Goal: Transaction & Acquisition: Purchase product/service

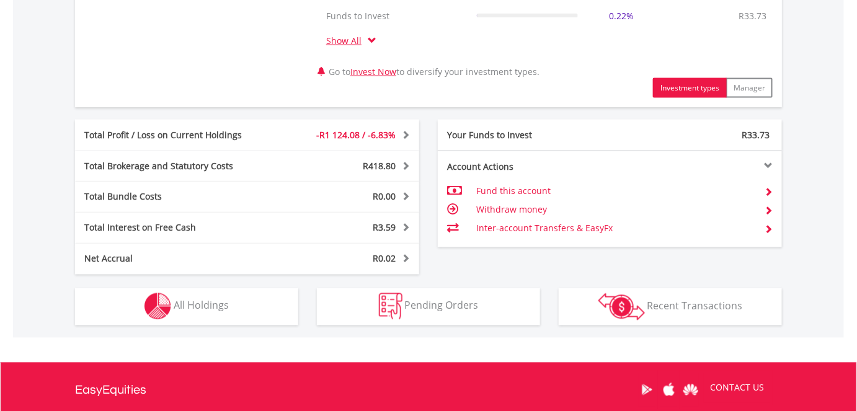
scroll to position [676, 0]
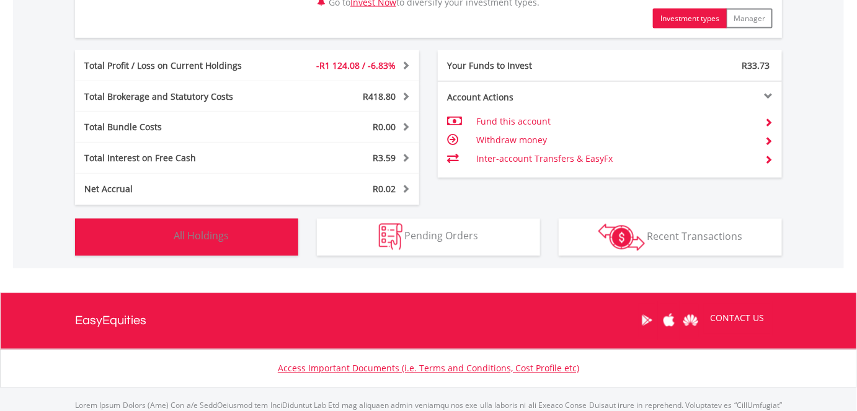
click at [211, 241] on button "Holdings All Holdings" at bounding box center [186, 237] width 223 height 37
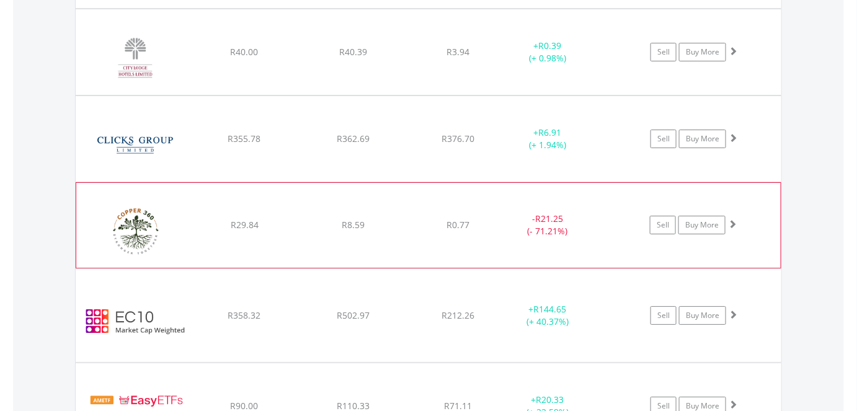
scroll to position [1474, 0]
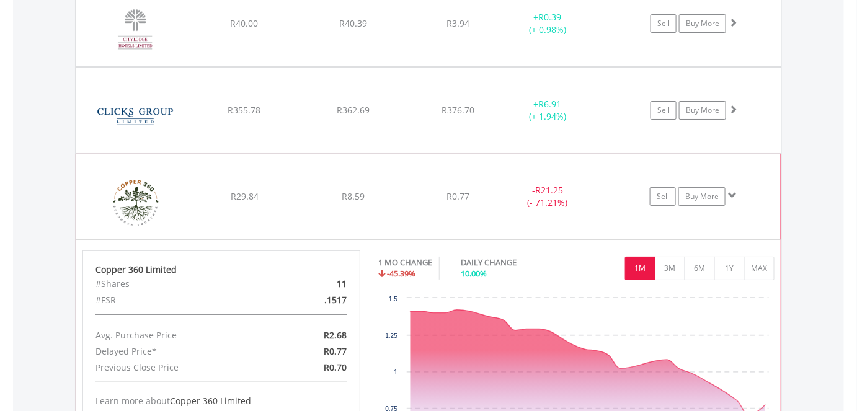
scroll to position [1587, 0]
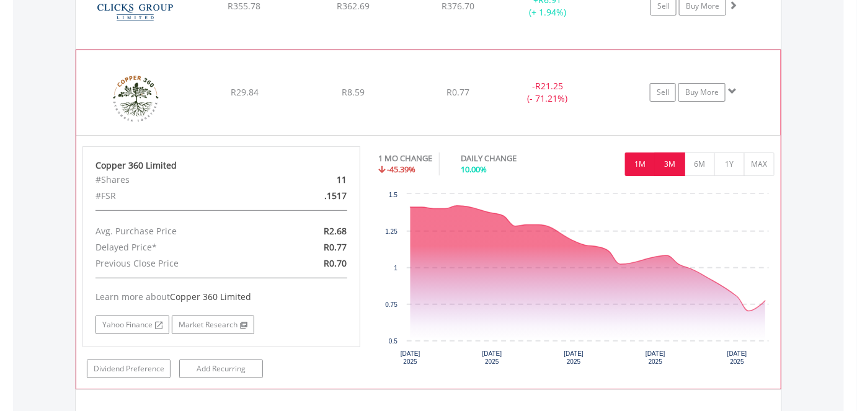
click at [667, 156] on button "3M" at bounding box center [670, 164] width 30 height 24
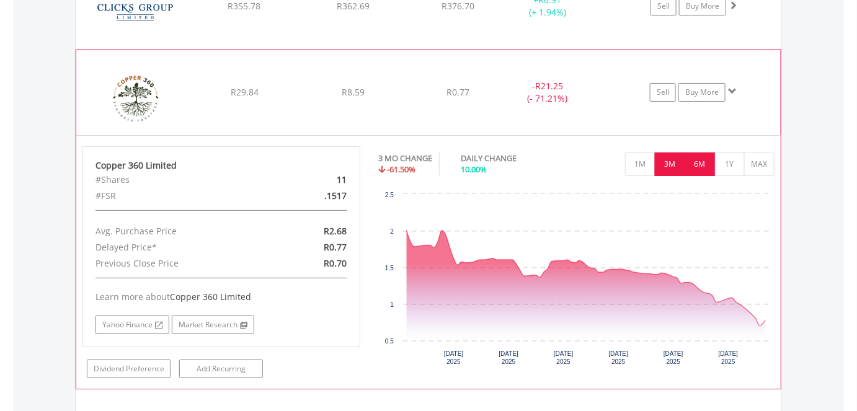
click at [697, 156] on button "6M" at bounding box center [699, 164] width 30 height 24
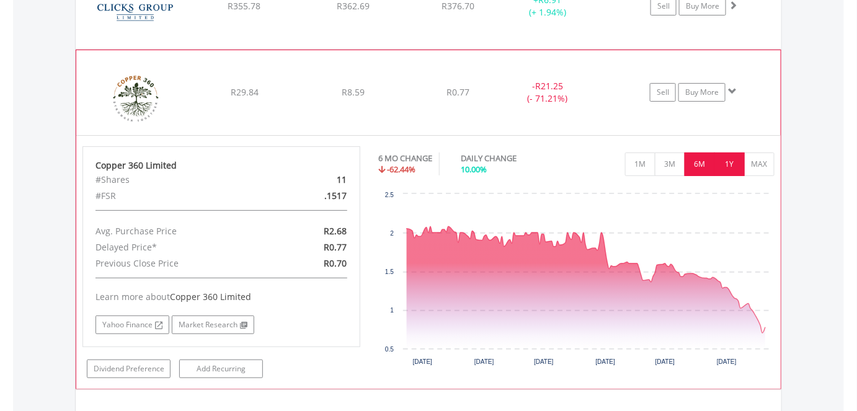
click at [728, 159] on button "1Y" at bounding box center [729, 164] width 30 height 24
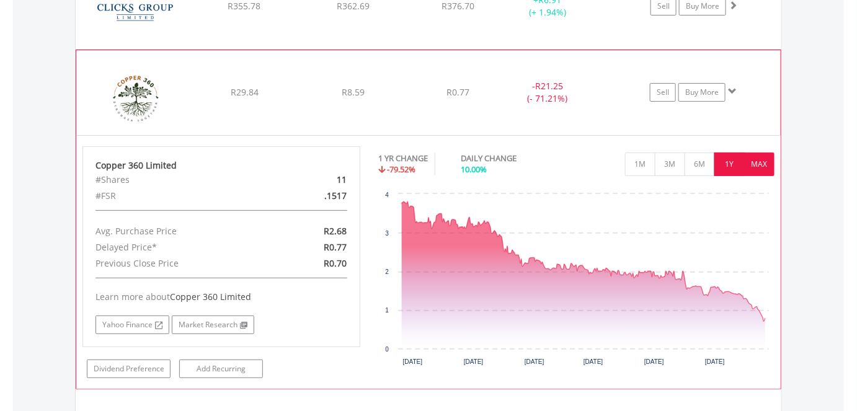
click at [752, 157] on button "MAX" at bounding box center [759, 164] width 30 height 24
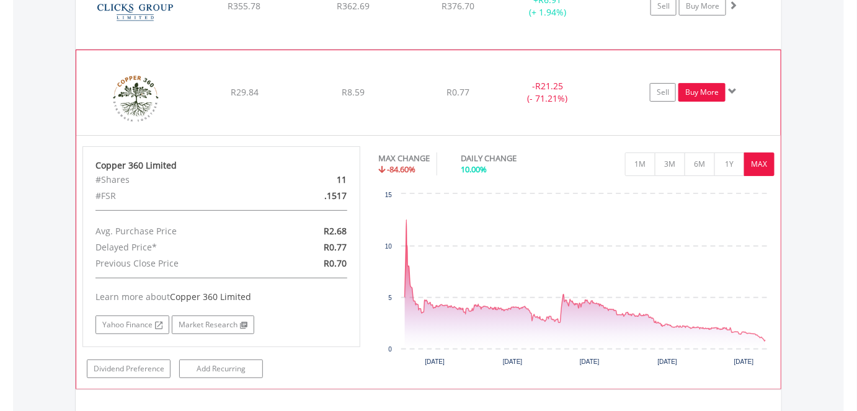
click at [687, 89] on link "Buy More" at bounding box center [701, 92] width 47 height 19
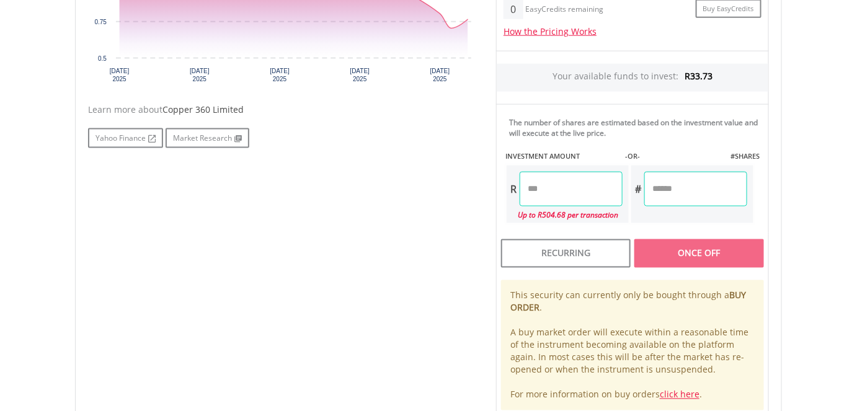
scroll to position [507, 0]
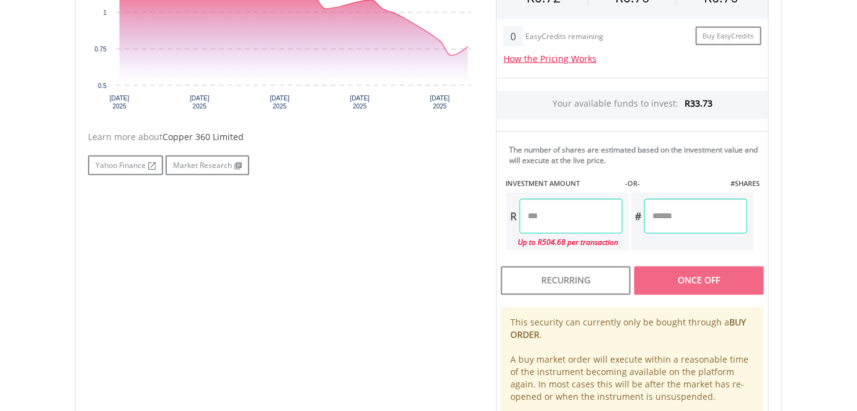
click at [663, 215] on input "number" at bounding box center [695, 216] width 103 height 35
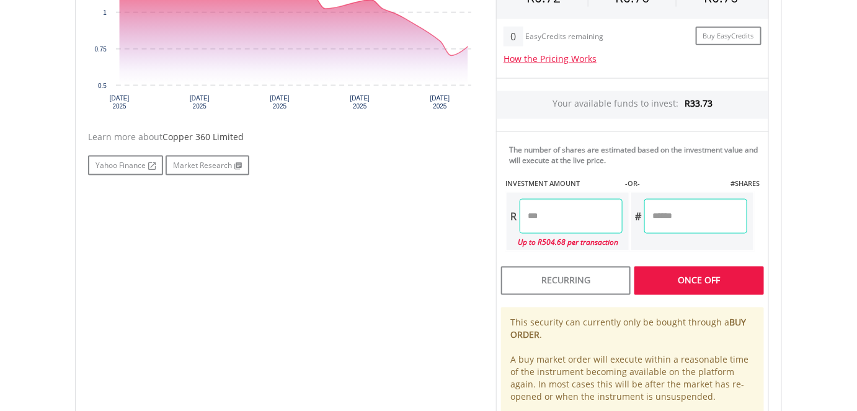
type input "**"
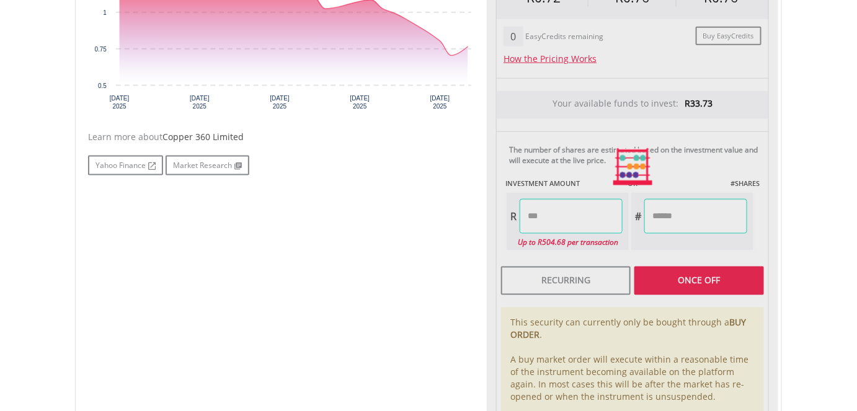
click at [582, 210] on div "Last Updated Price: 15-min. Delay* Price Update Cost: 0 Credits Market Closed S…" at bounding box center [632, 167] width 291 height 552
type input "****"
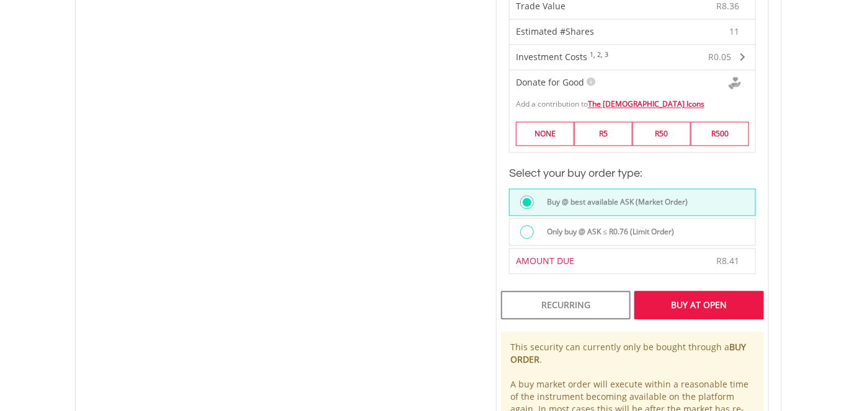
scroll to position [845, 0]
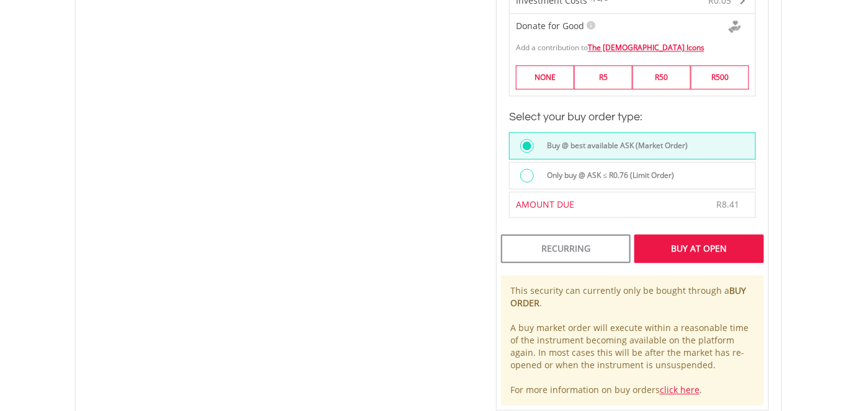
click at [683, 244] on div "Buy At Open" at bounding box center [699, 248] width 130 height 29
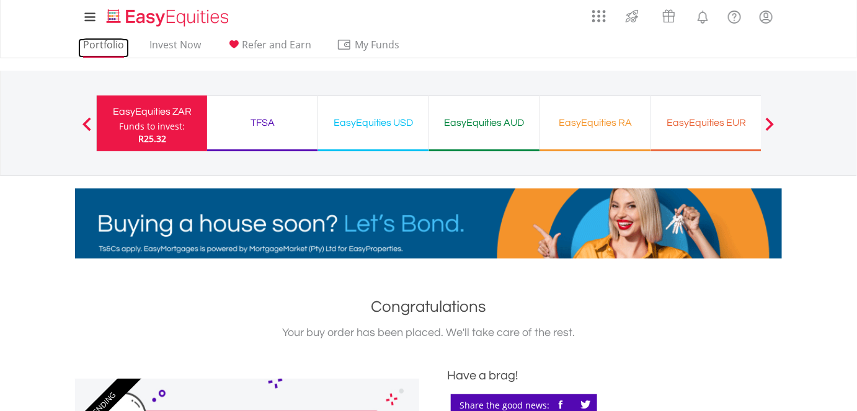
click at [114, 46] on link "Portfolio" at bounding box center [103, 47] width 51 height 19
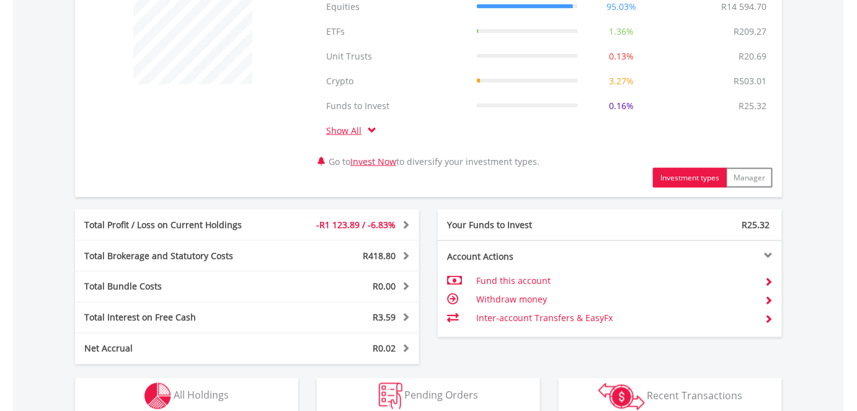
scroll to position [620, 0]
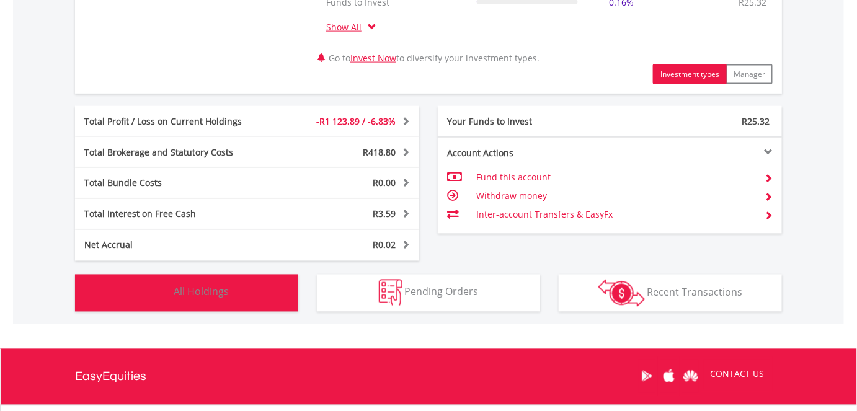
click at [248, 298] on button "Holdings All Holdings" at bounding box center [186, 293] width 223 height 37
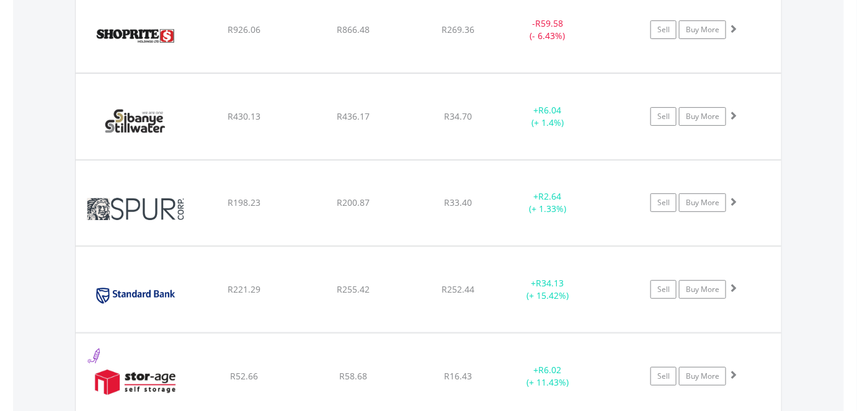
scroll to position [4010, 0]
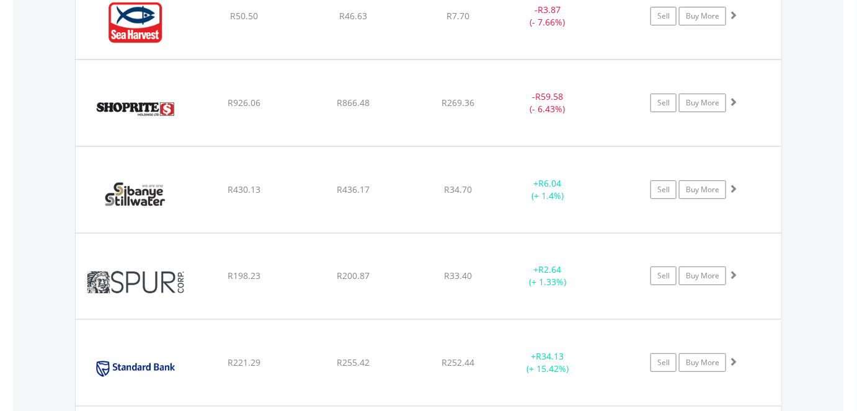
scroll to position [4630, 0]
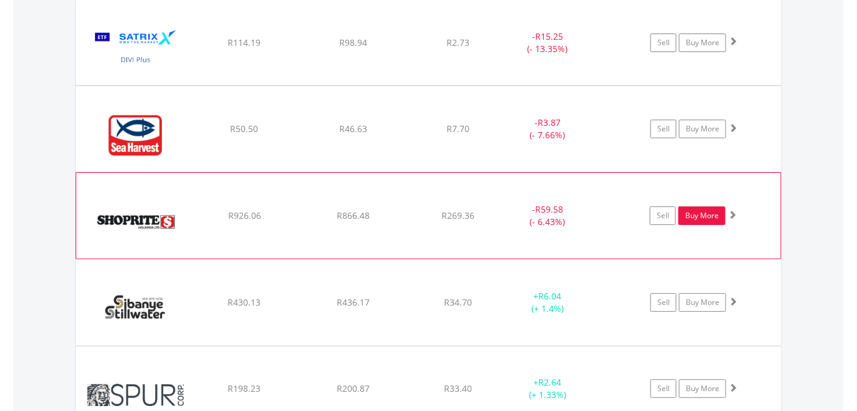
click at [692, 206] on link "Buy More" at bounding box center [701, 215] width 47 height 19
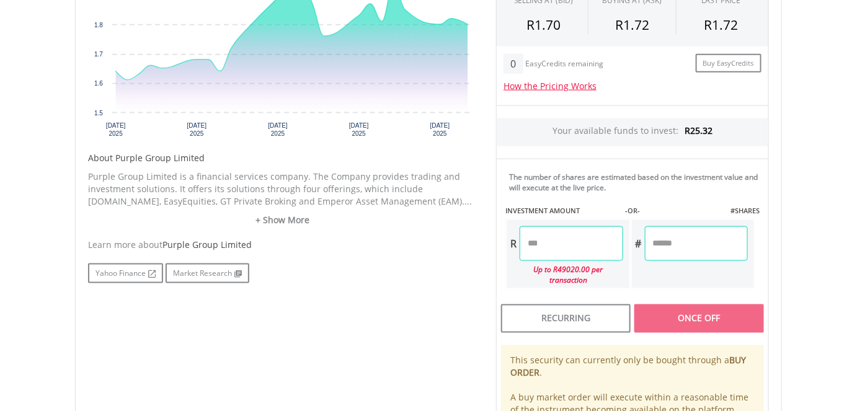
scroll to position [507, 0]
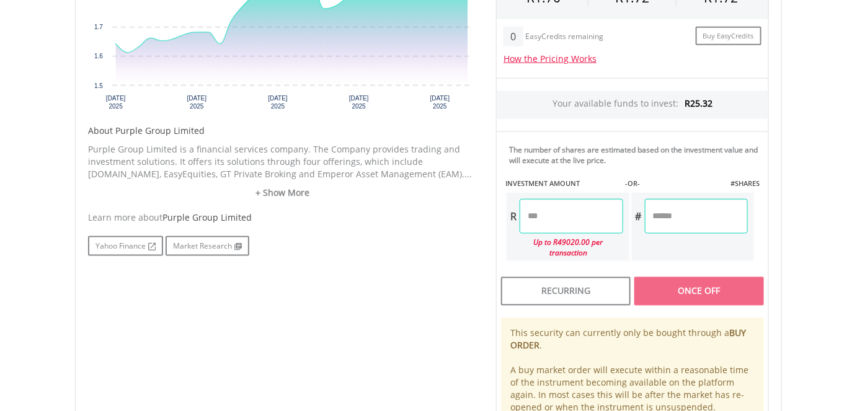
click at [585, 218] on input "number" at bounding box center [570, 216] width 103 height 35
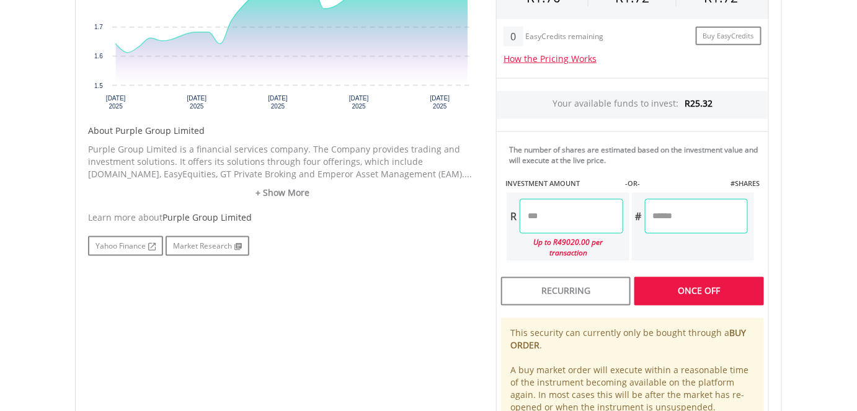
click at [677, 218] on div "Last Updated Price: 15-min. Delay* Price Update Cost: 0 Credits Market Closed S…" at bounding box center [632, 172] width 291 height 563
type input "*****"
type input "******"
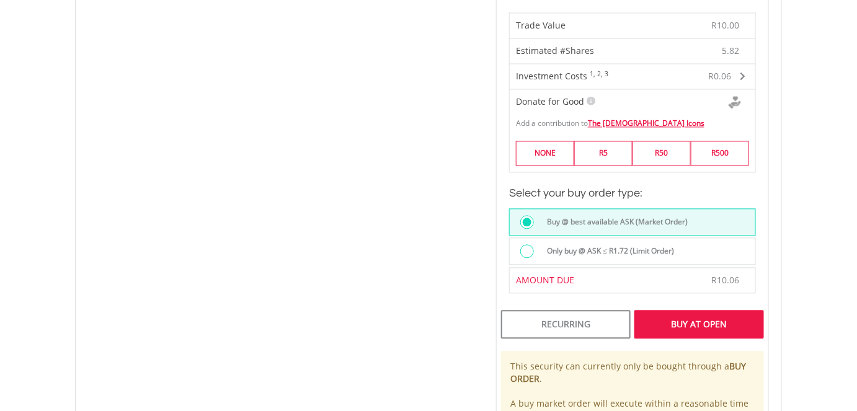
scroll to position [901, 0]
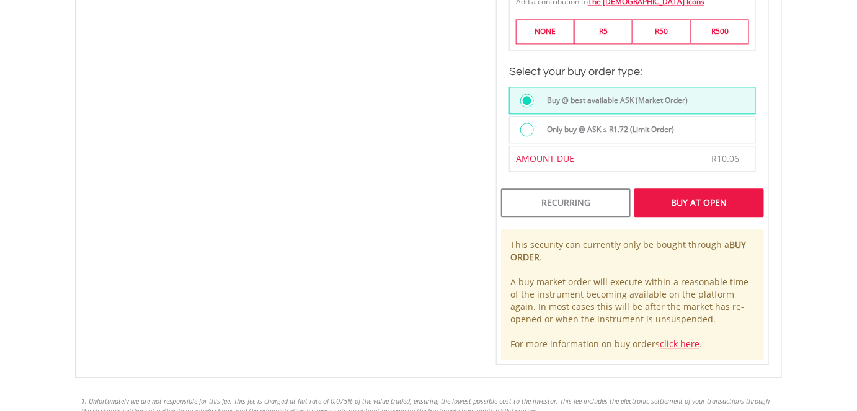
click at [701, 193] on div "Buy At Open" at bounding box center [699, 202] width 130 height 29
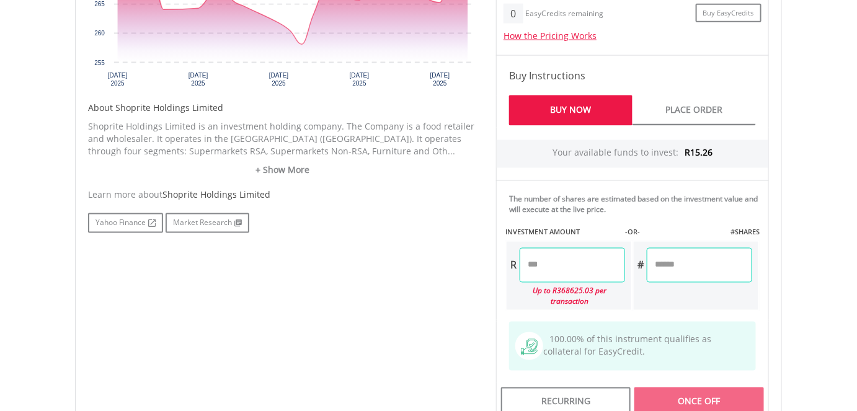
scroll to position [563, 0]
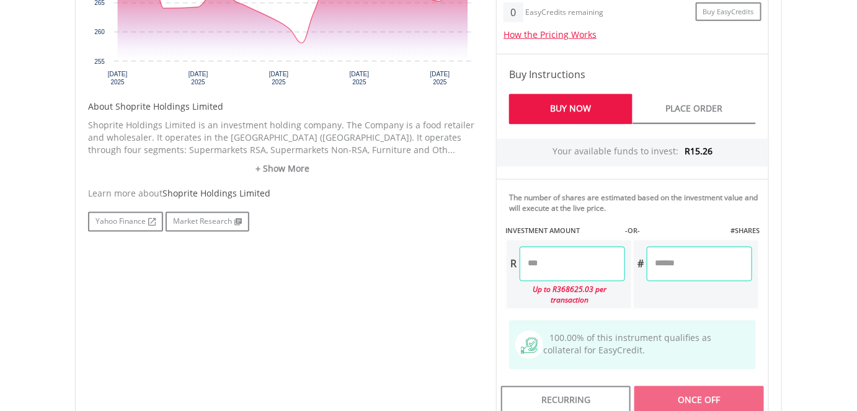
click at [591, 258] on input "number" at bounding box center [571, 264] width 105 height 35
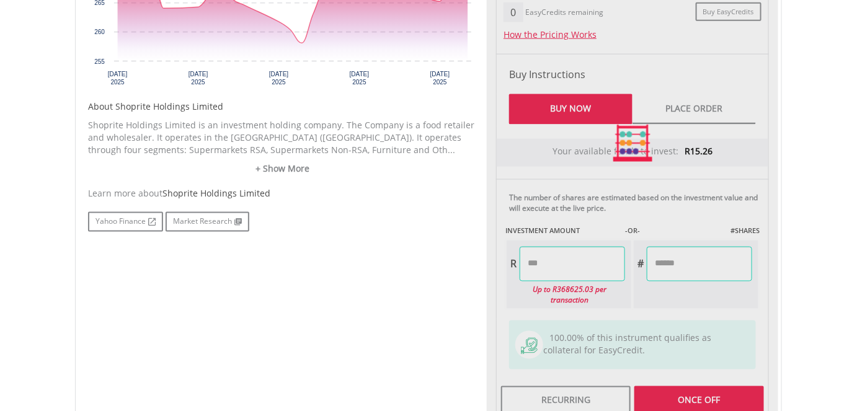
click at [692, 257] on div "Last Updated Price: 15-min. Delay* Price Update Cost: 2 Credits Request A Price…" at bounding box center [632, 143] width 291 height 553
type input "*****"
type input "******"
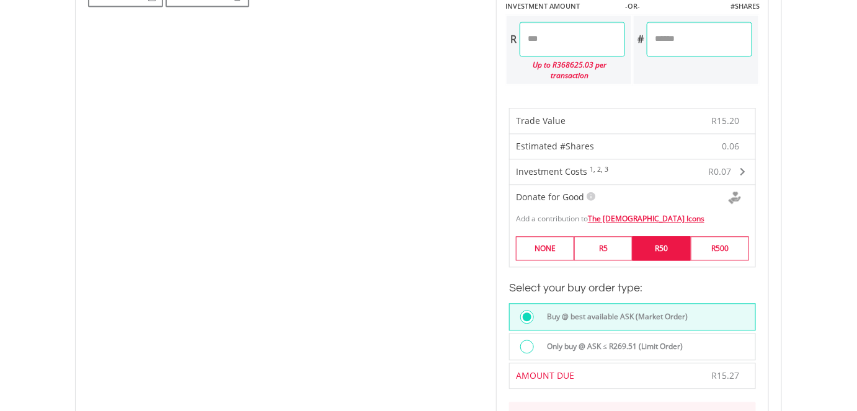
scroll to position [732, 0]
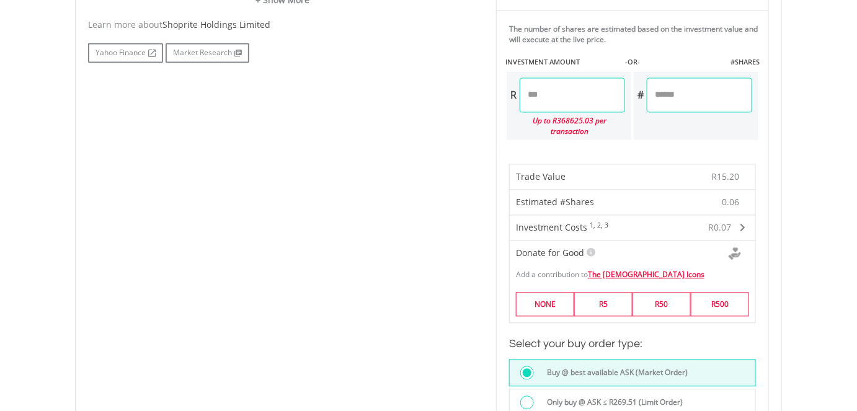
click at [588, 98] on input "*****" at bounding box center [571, 95] width 105 height 35
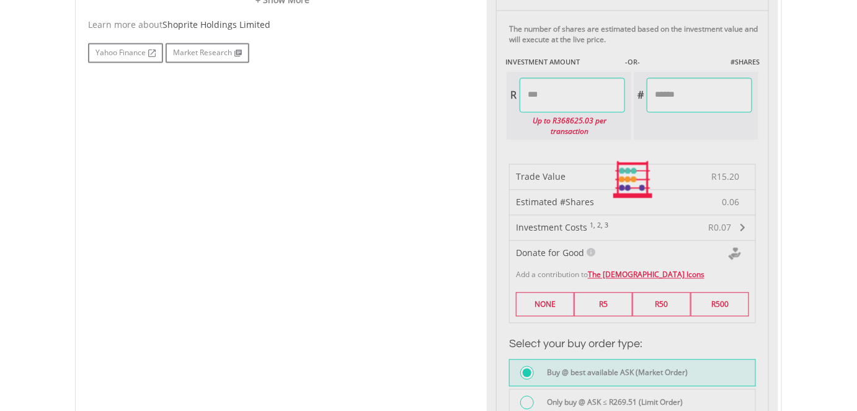
click at [715, 94] on div "Last Updated Price: 15-min. Delay* Price Update Cost: 2 Credits Request A Price…" at bounding box center [632, 180] width 291 height 965
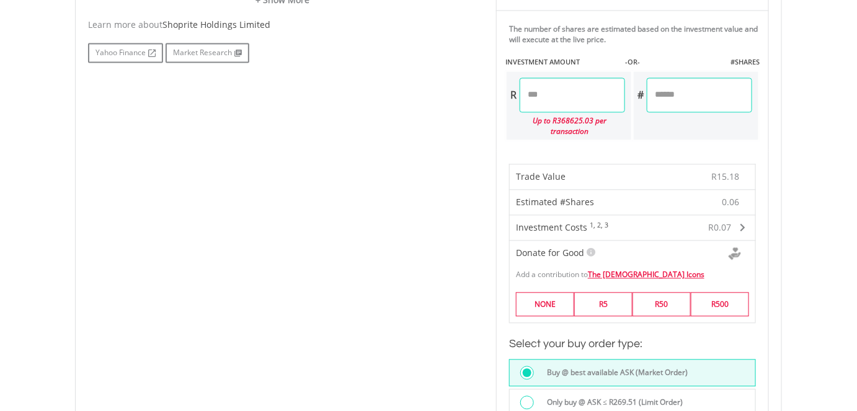
click at [607, 92] on input "*****" at bounding box center [571, 95] width 105 height 35
type input "*****"
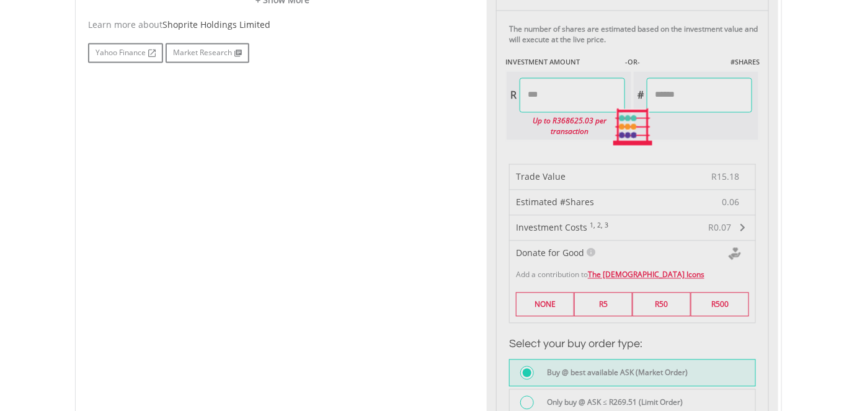
click at [684, 84] on div "Last Updated Price: 15-min. Delay* Price Update Cost: 2 Credits Request A Price…" at bounding box center [632, 127] width 291 height 859
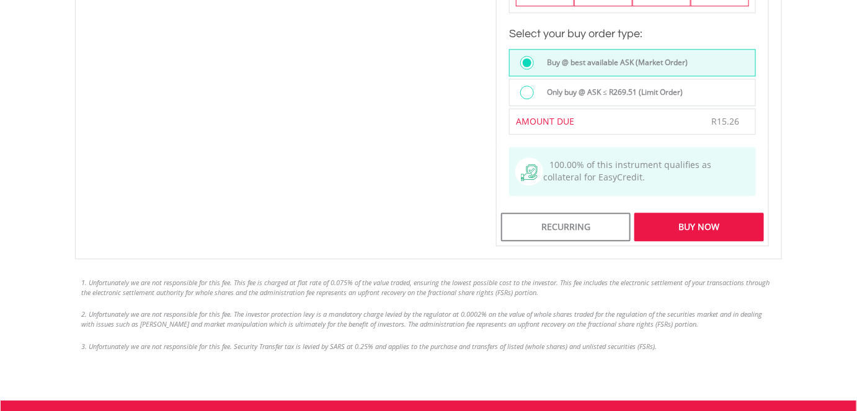
scroll to position [1127, 0]
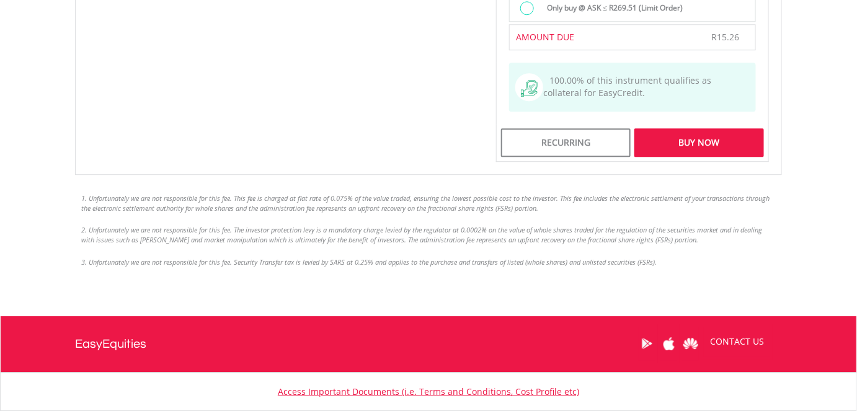
click at [699, 128] on div "Buy Now" at bounding box center [699, 142] width 130 height 29
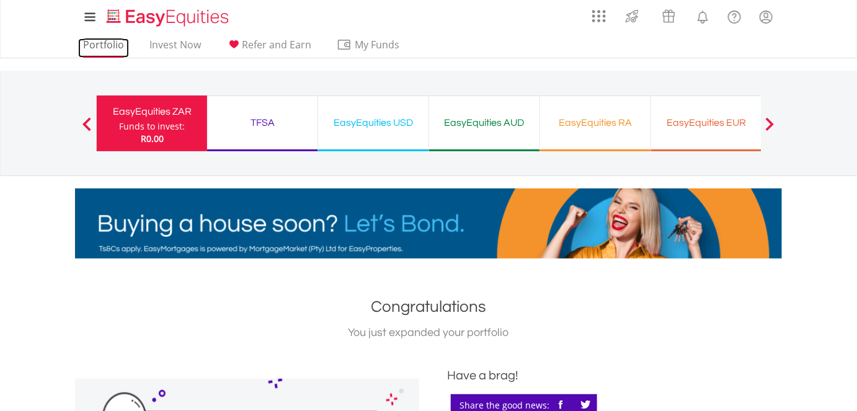
click at [102, 46] on link "Portfolio" at bounding box center [103, 47] width 51 height 19
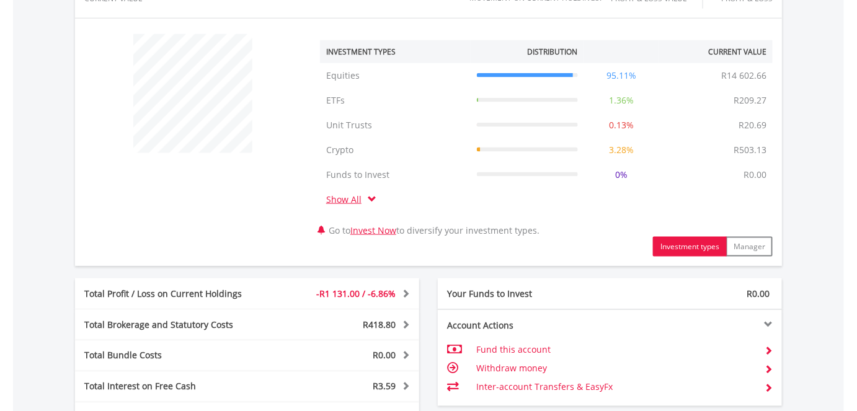
scroll to position [620, 0]
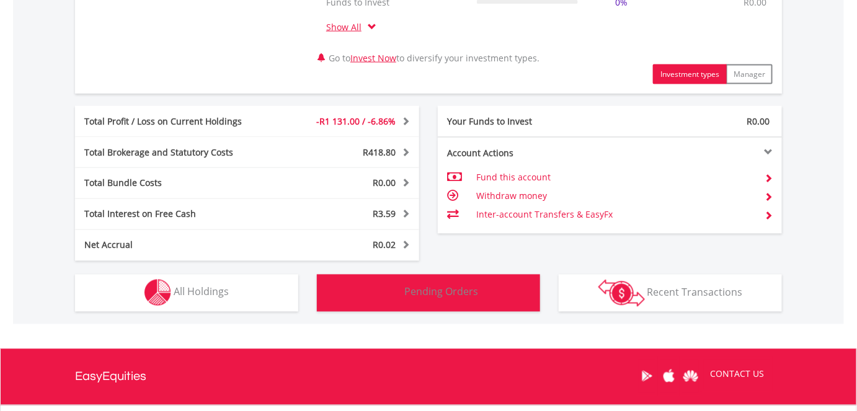
click at [454, 289] on span "Pending Orders" at bounding box center [442, 292] width 74 height 14
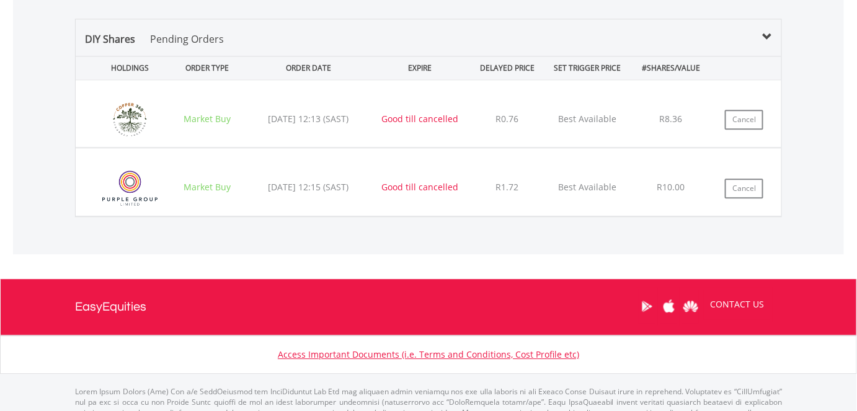
scroll to position [982, 0]
